Goal: Task Accomplishment & Management: Manage account settings

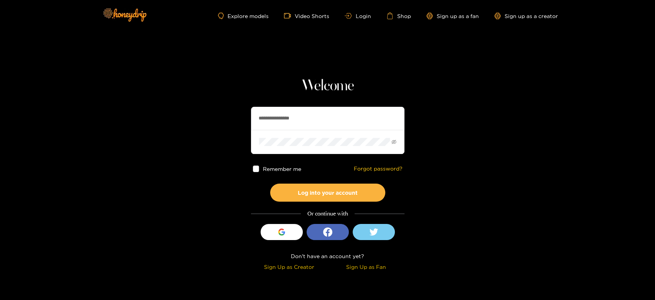
drag, startPoint x: 319, startPoint y: 122, endPoint x: 246, endPoint y: 119, distance: 73.8
click at [246, 119] on section "**********" at bounding box center [327, 136] width 655 height 273
paste input "text"
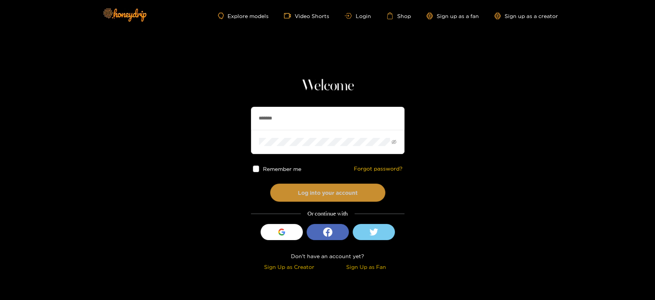
type input "*******"
click at [312, 190] on button "Log into your account" at bounding box center [327, 192] width 115 height 18
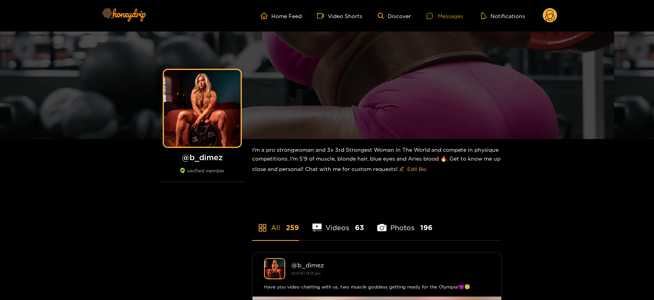
click at [428, 15] on ul "Home Feed Video Shorts Discover Messages Notifications" at bounding box center [408, 15] width 297 height 15
click at [429, 15] on icon at bounding box center [429, 16] width 7 height 7
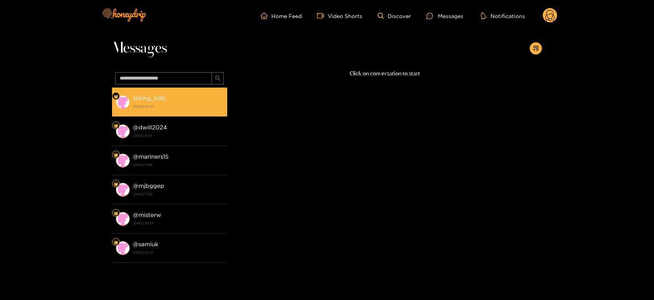
click at [137, 107] on strong "[DATE] 00:23" at bounding box center [178, 106] width 91 height 7
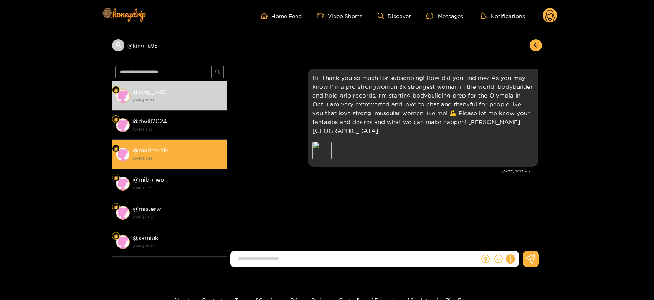
click at [146, 161] on strong "[DATE] 16:56" at bounding box center [178, 158] width 91 height 7
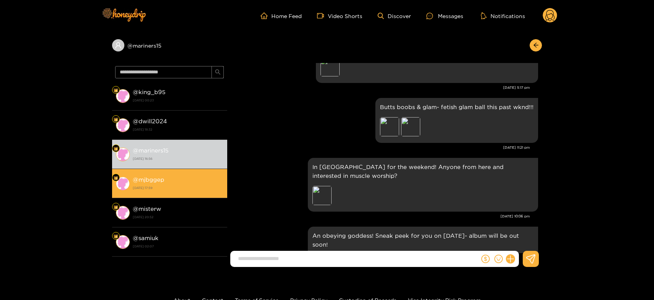
scroll to position [823, 0]
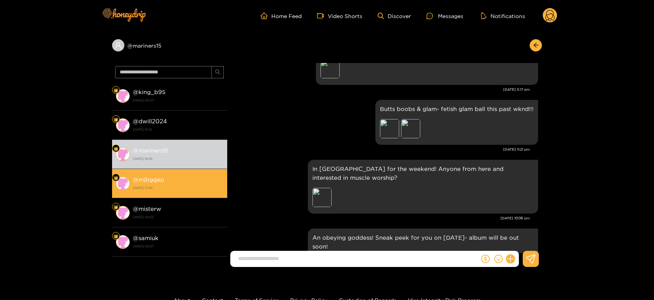
click at [188, 183] on div "@ mjbggep [DATE] 17:59" at bounding box center [178, 183] width 91 height 17
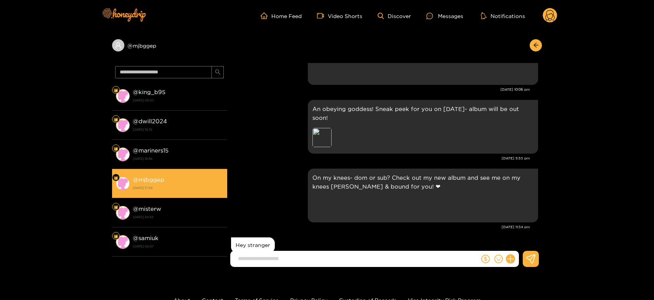
scroll to position [1049, 0]
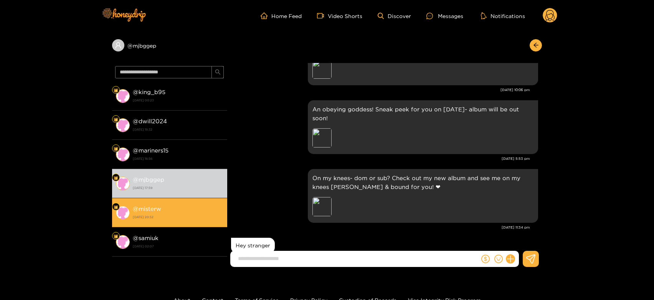
click at [175, 201] on li "@ misterw 14 August 2025 20:52" at bounding box center [169, 212] width 115 height 29
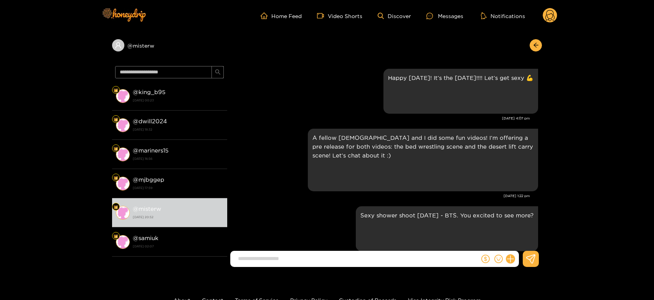
scroll to position [1310, 0]
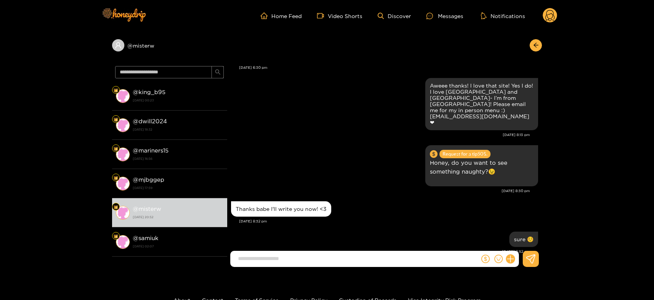
click at [74, 102] on div "@ misterw @ king_b95 19 August 2025 00:23 @ dwill2024 17 August 2025 18:32 @ ma…" at bounding box center [327, 151] width 654 height 241
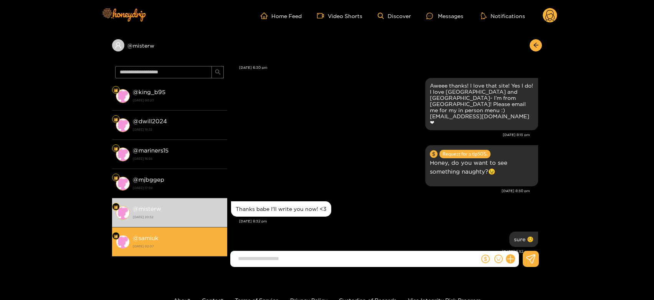
click at [179, 241] on div "@ samiuk 13 August 2025 02:07" at bounding box center [178, 241] width 91 height 17
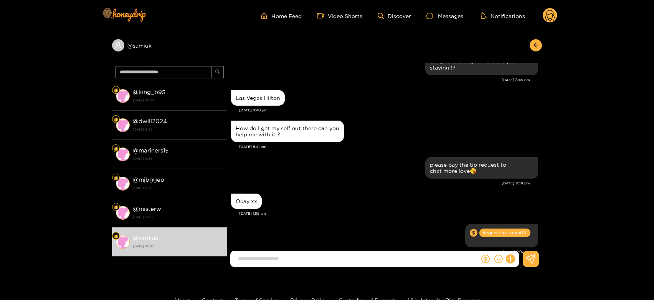
click at [546, 14] on circle at bounding box center [549, 15] width 15 height 15
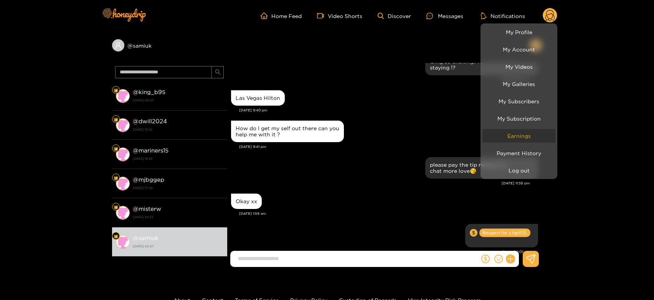
click at [515, 134] on link "Earnings" at bounding box center [518, 135] width 73 height 13
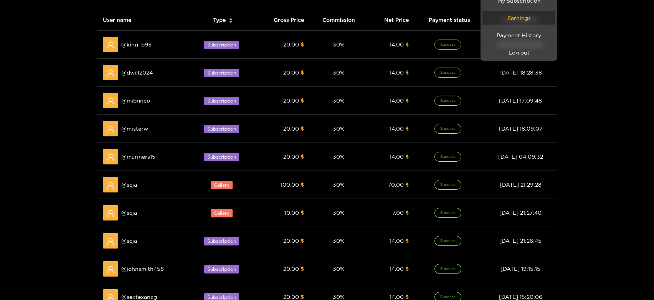
scroll to position [120, 0]
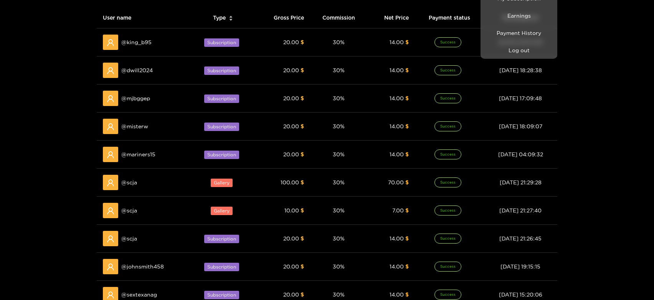
click at [132, 177] on div at bounding box center [327, 150] width 654 height 300
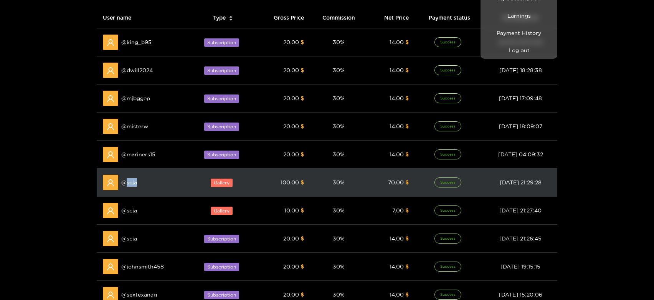
copy span "scja"
click at [132, 178] on span "@ scja" at bounding box center [129, 182] width 16 height 8
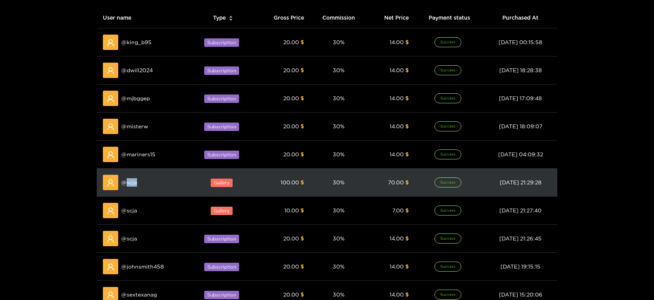
scroll to position [0, 0]
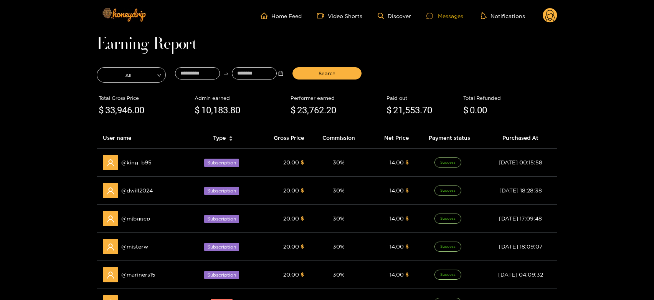
click at [446, 13] on div "Messages" at bounding box center [444, 16] width 37 height 9
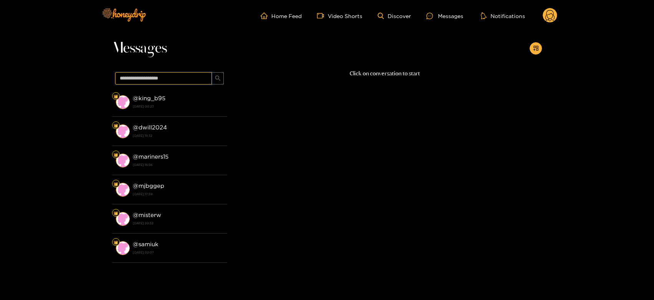
click at [168, 82] on input "text" at bounding box center [163, 78] width 97 height 12
paste input "****"
type input "****"
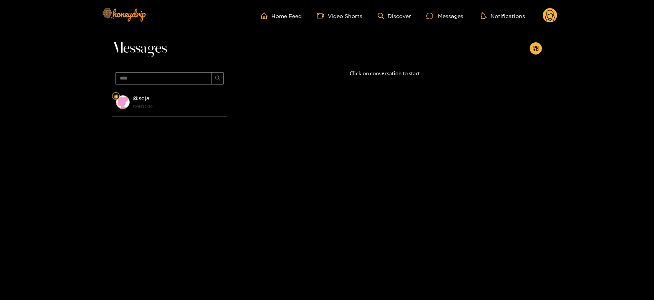
click at [171, 99] on div "@ scja 12 August 2025 21:30" at bounding box center [178, 101] width 91 height 17
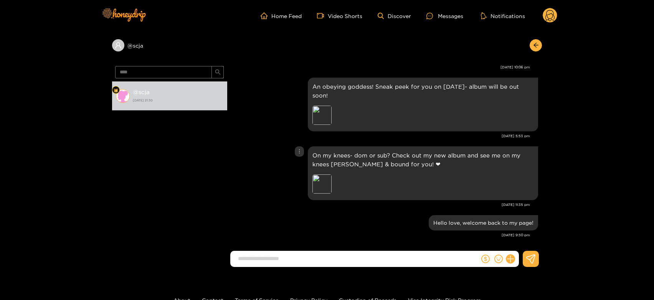
scroll to position [1446, 0]
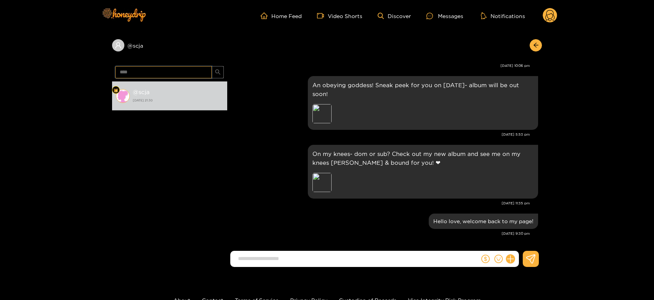
click at [184, 69] on input "****" at bounding box center [163, 72] width 97 height 12
click at [551, 14] on circle at bounding box center [549, 15] width 15 height 15
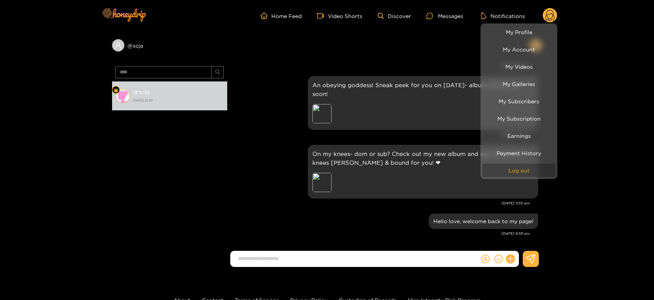
click at [545, 165] on button "Log out" at bounding box center [518, 169] width 73 height 13
